Goal: Information Seeking & Learning: Learn about a topic

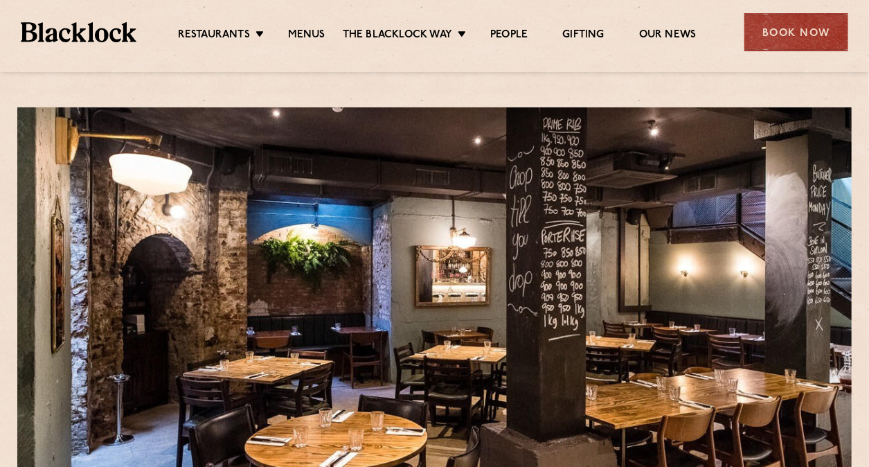
click at [308, 30] on link "Menus" at bounding box center [306, 35] width 37 height 15
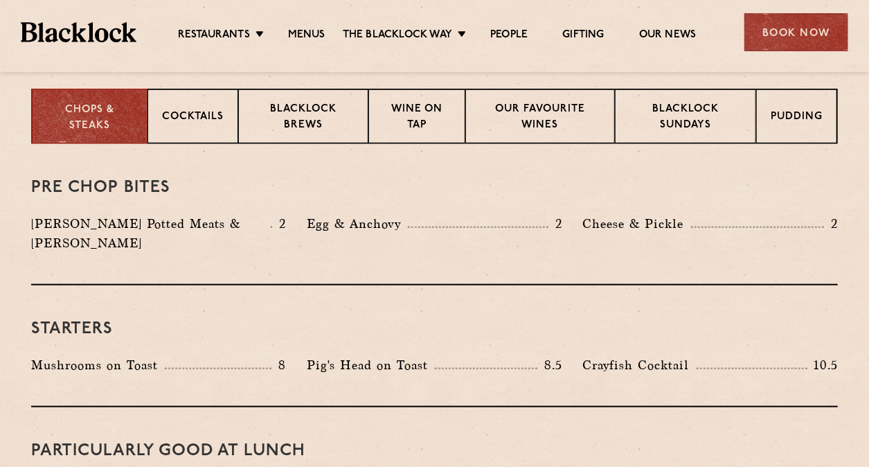
scroll to position [482, 0]
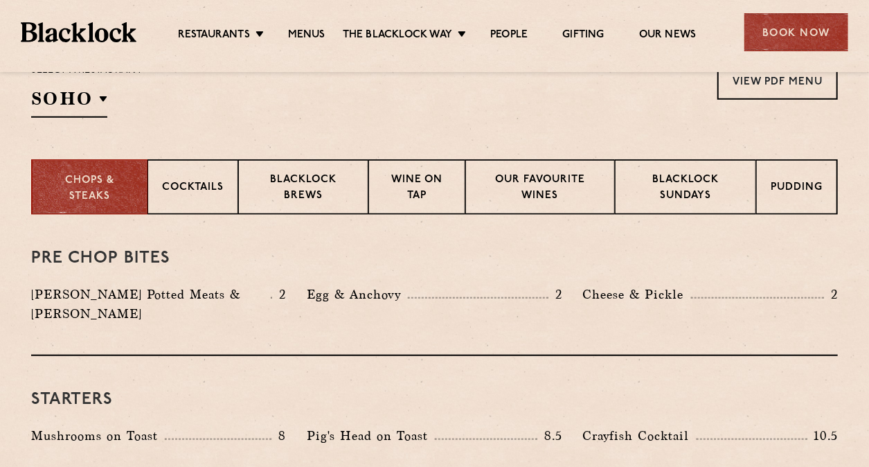
click at [0, 0] on p "City" at bounding box center [0, 0] width 0 height 0
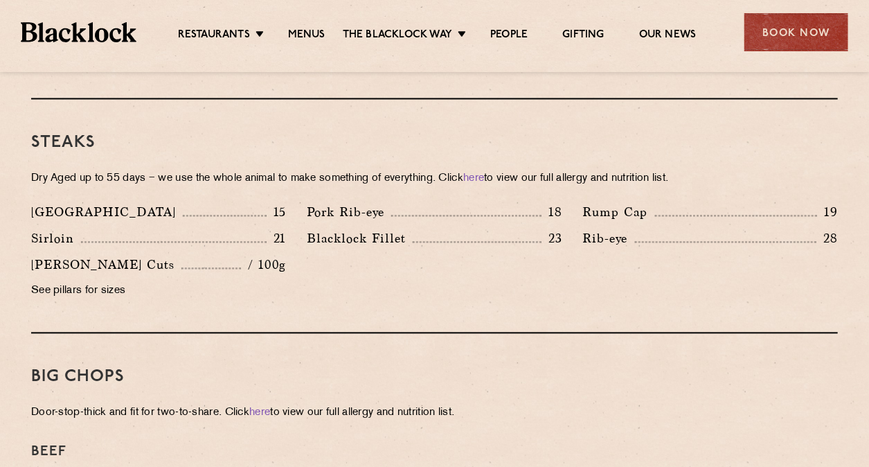
scroll to position [1217, 0]
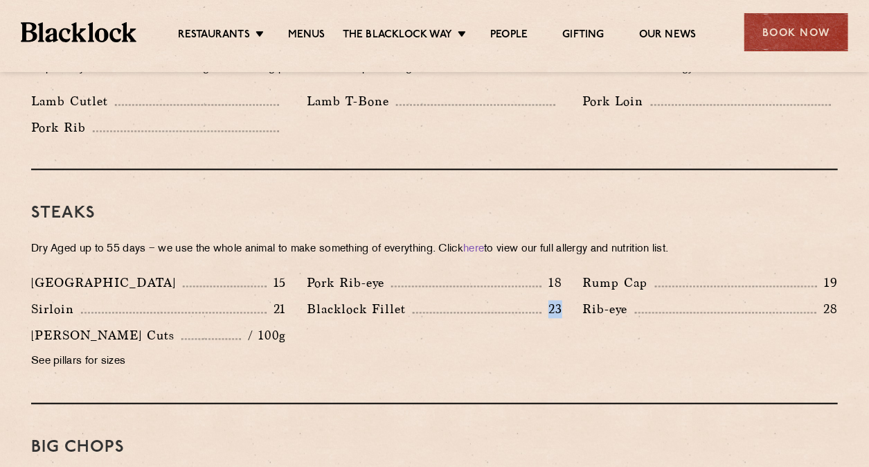
drag, startPoint x: 564, startPoint y: 293, endPoint x: 303, endPoint y: 289, distance: 261.1
click at [302, 300] on div "Blacklock Fillet 23" at bounding box center [434, 313] width 276 height 26
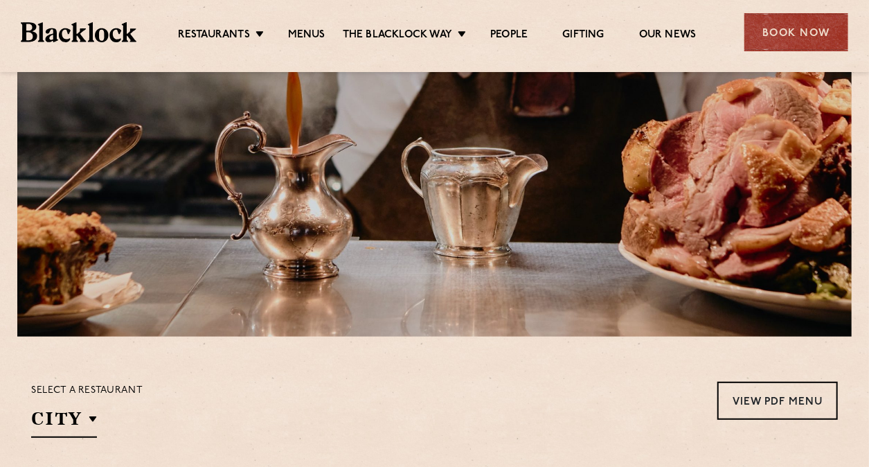
scroll to position [0, 0]
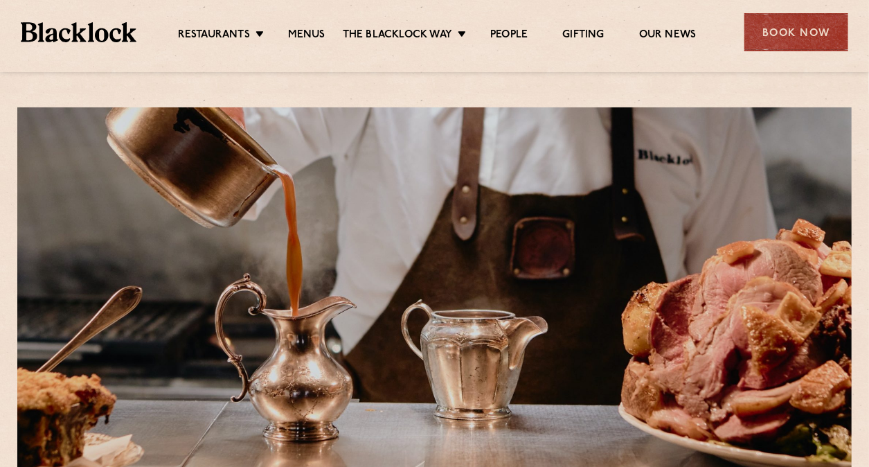
click at [0, 0] on link "Christmas" at bounding box center [0, 0] width 0 height 0
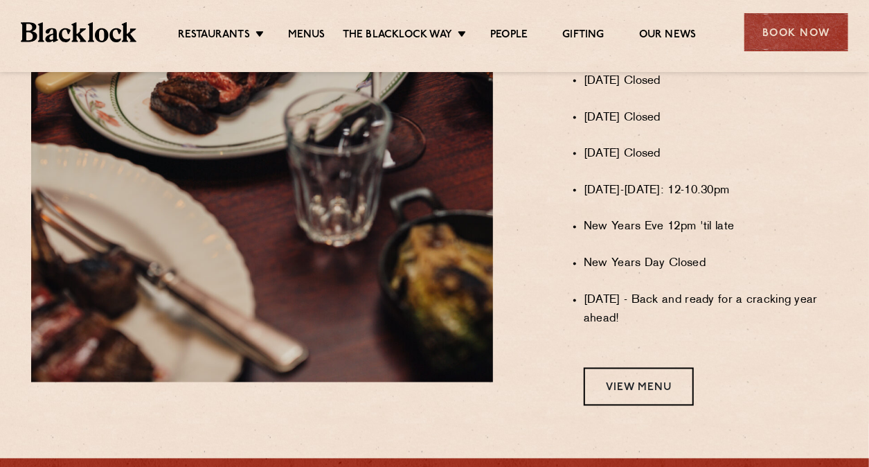
scroll to position [1241, 0]
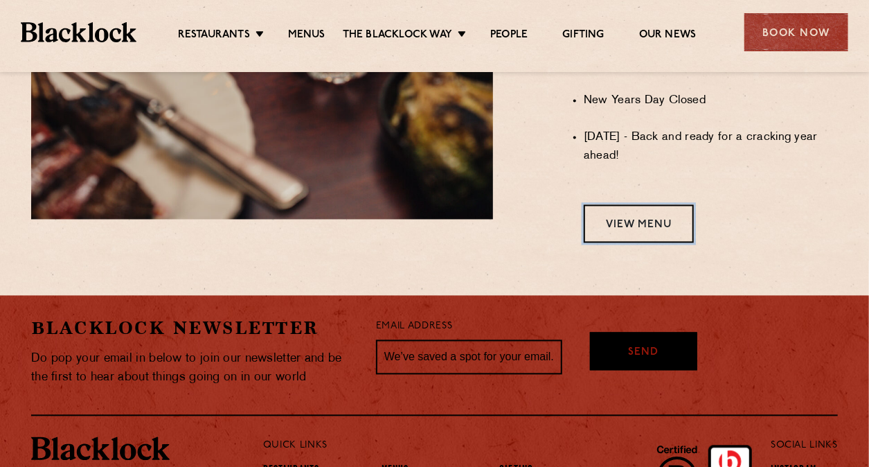
click at [647, 226] on link "View Menu" at bounding box center [639, 224] width 110 height 38
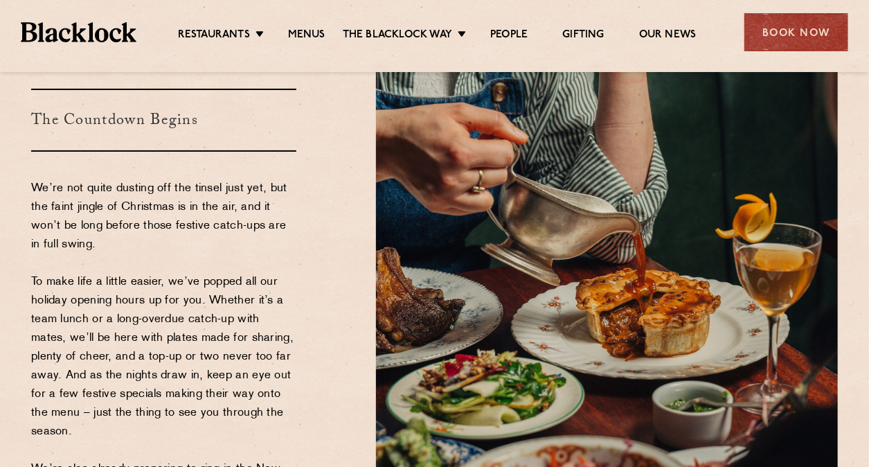
scroll to position [137, 0]
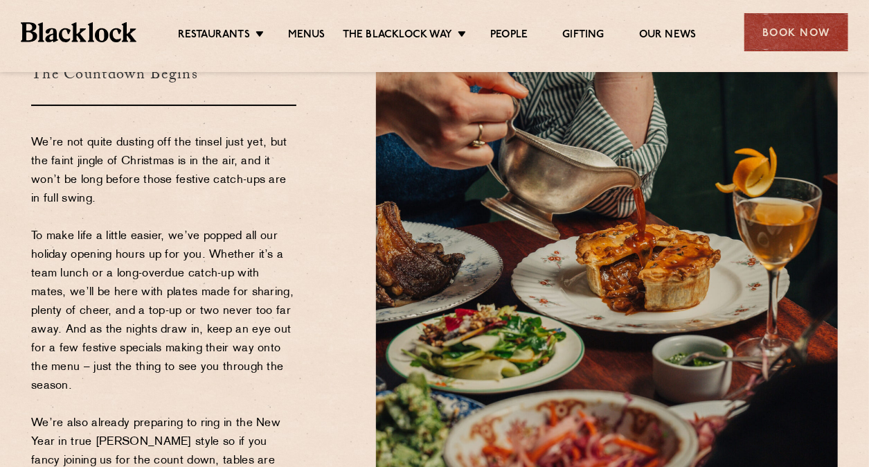
click at [398, 270] on img at bounding box center [607, 273] width 462 height 550
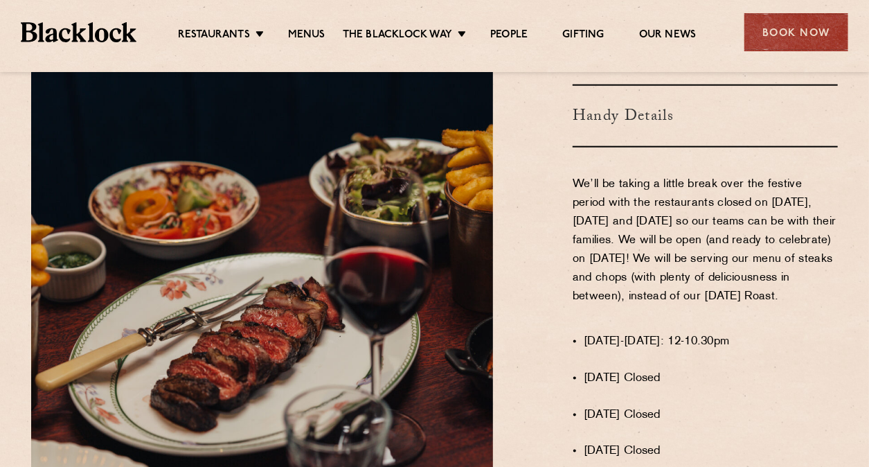
scroll to position [759, 0]
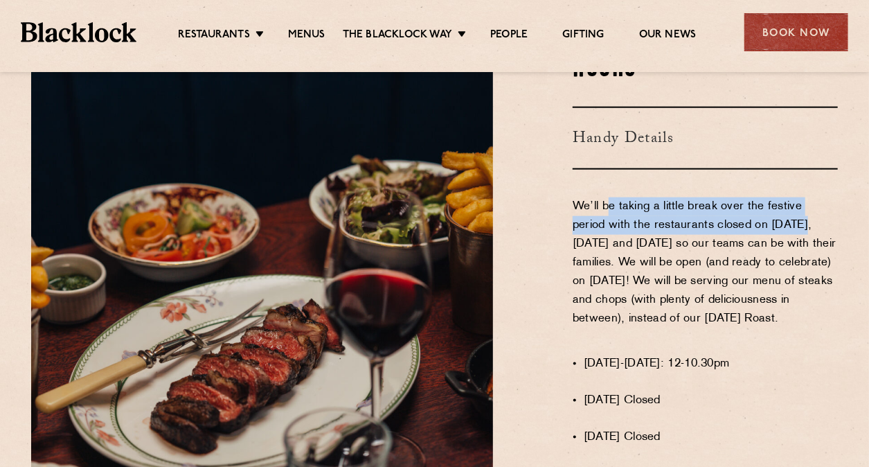
drag, startPoint x: 609, startPoint y: 192, endPoint x: 766, endPoint y: 219, distance: 158.9
click at [765, 217] on p "We’ll be taking a little break over the festive period with the restaurants clo…" at bounding box center [705, 272] width 265 height 150
click at [763, 218] on p "We’ll be taking a little break over the festive period with the restaurants clo…" at bounding box center [705, 272] width 265 height 150
click at [760, 212] on p "We’ll be taking a little break over the festive period with the restaurants clo…" at bounding box center [705, 272] width 265 height 150
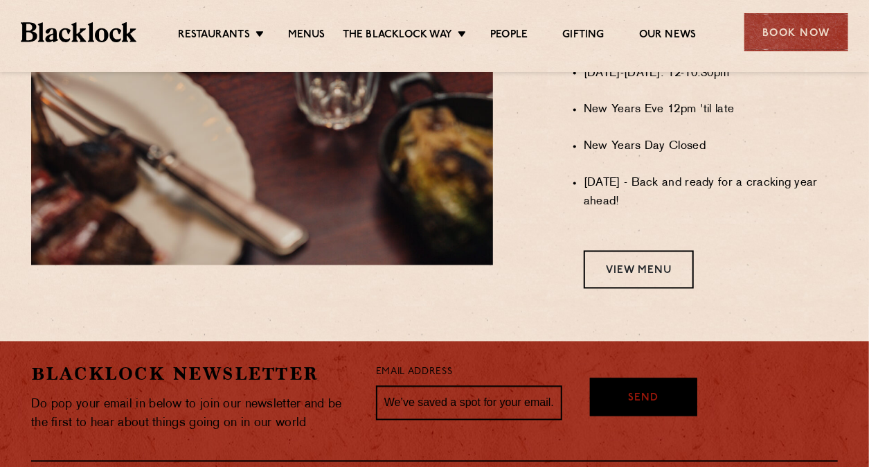
scroll to position [1241, 0]
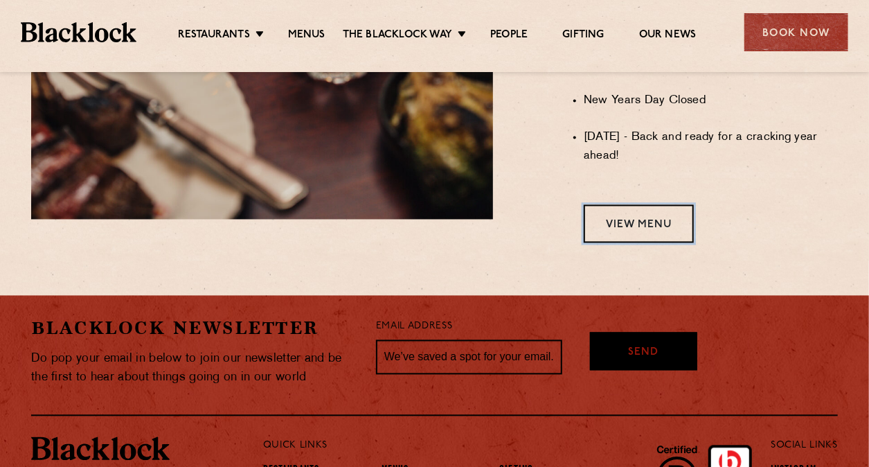
click at [654, 217] on link "View Menu" at bounding box center [639, 224] width 110 height 38
